Goal: Navigation & Orientation: Find specific page/section

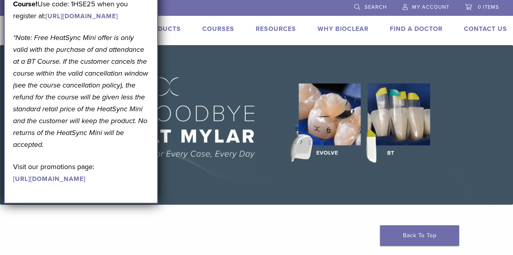
click at [452, 31] on div "Products Courses Resources Expand child menu Technique Guides, IFU, & SDS Why B…" at bounding box center [309, 29] width 419 height 11
click at [278, 40] on div "US [PHONE_NUMBER] Search My Account 0 items Cart No products in the cart. Back …" at bounding box center [256, 22] width 513 height 45
click at [176, 65] on img at bounding box center [256, 124] width 513 height 159
click at [171, 28] on link "Products" at bounding box center [162, 29] width 37 height 8
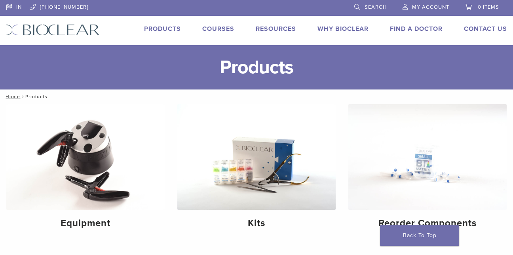
click at [166, 29] on link "Products" at bounding box center [162, 29] width 37 height 8
